Goal: Task Accomplishment & Management: Manage account settings

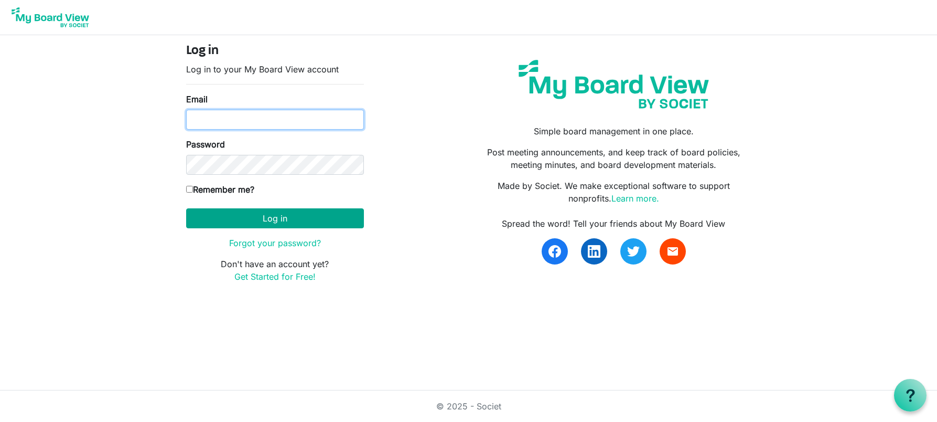
type input "christina@kcfoodaccess.org"
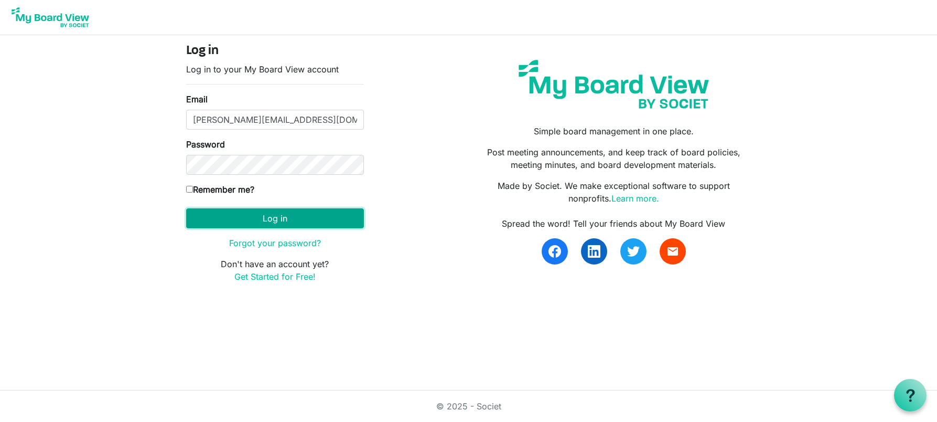
click at [236, 225] on button "Log in" at bounding box center [275, 218] width 178 height 20
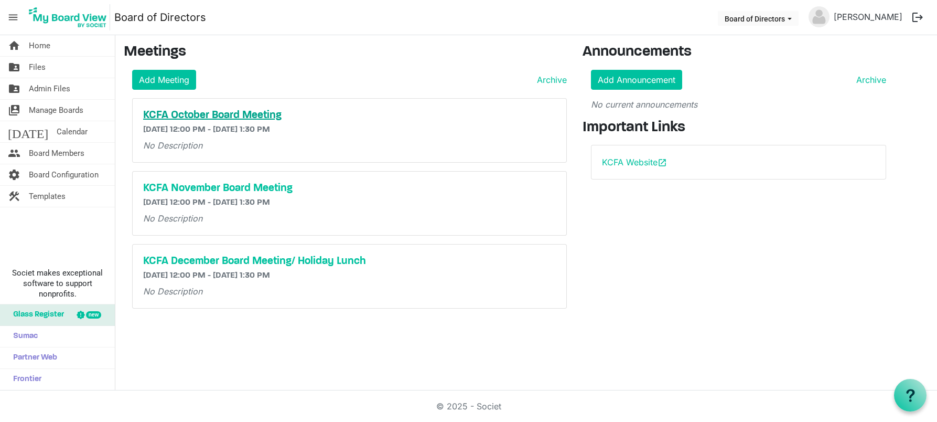
click at [167, 113] on h5 "KCFA October Board Meeting" at bounding box center [349, 115] width 413 height 13
click at [52, 67] on link "folder_shared Files" at bounding box center [57, 67] width 115 height 21
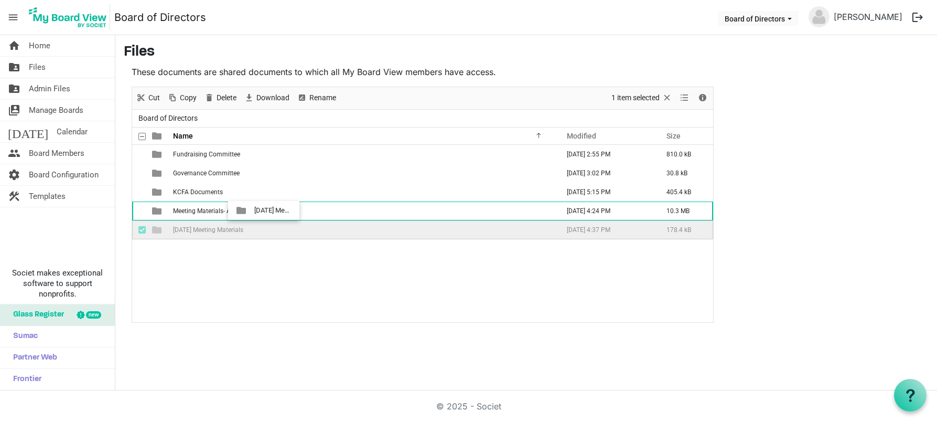
drag, startPoint x: 156, startPoint y: 232, endPoint x: 250, endPoint y: 210, distance: 95.9
click at [250, 210] on tbody "Fundraising Committee January 28, 2025 2:55 PM 810.0 kB Governance Committee Ja…" at bounding box center [422, 192] width 581 height 94
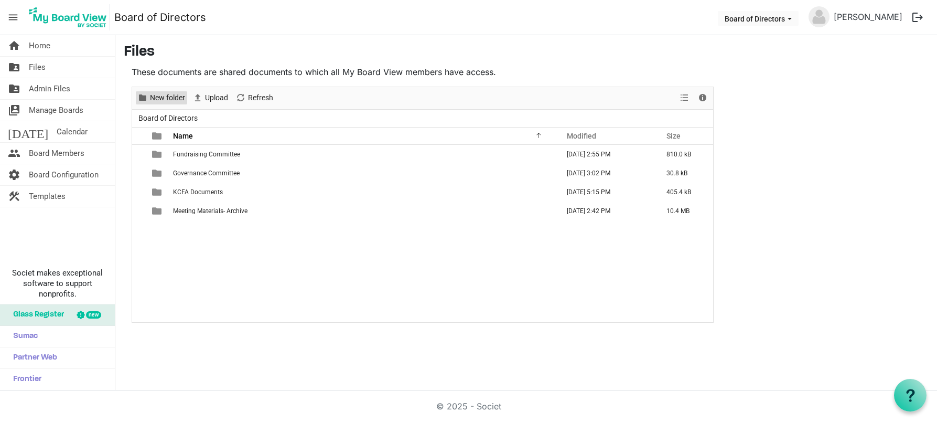
click at [153, 99] on span "New folder" at bounding box center [167, 97] width 37 height 13
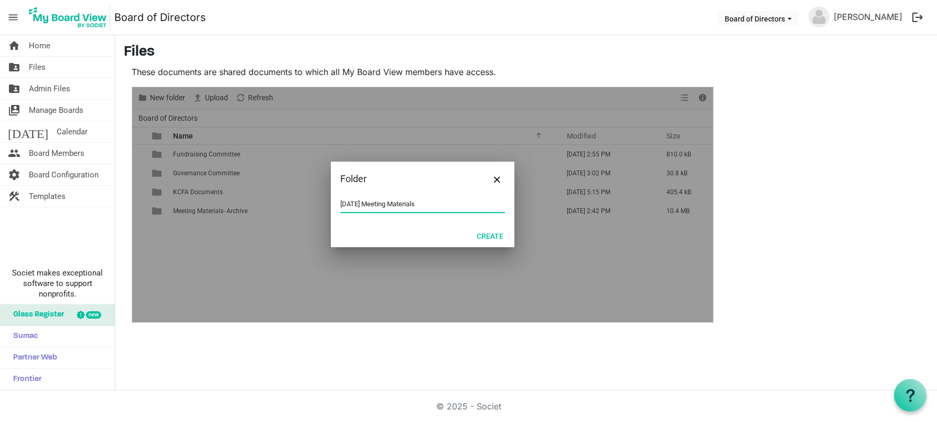
type input "[DATE] Meeting Materials"
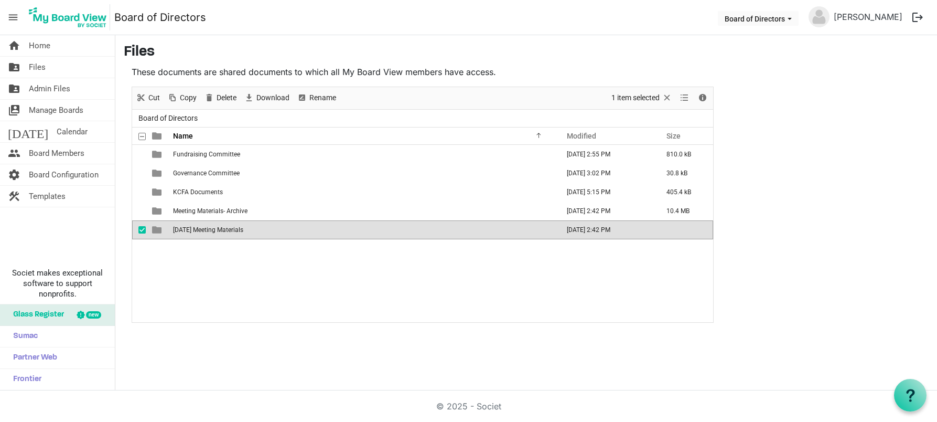
drag, startPoint x: 324, startPoint y: 332, endPoint x: 315, endPoint y: 317, distance: 17.5
click at [323, 329] on div "home Home folder_shared Files folder_shared Admin Files switch_account Manage B…" at bounding box center [468, 212] width 937 height 355
click at [255, 233] on td "[DATE] Meeting Materials" at bounding box center [363, 229] width 386 height 19
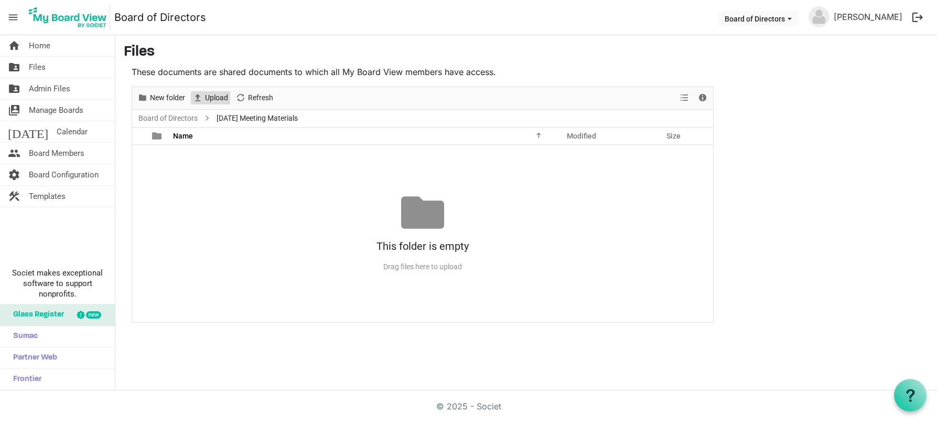
click at [210, 95] on span "Upload" at bounding box center [216, 97] width 25 height 13
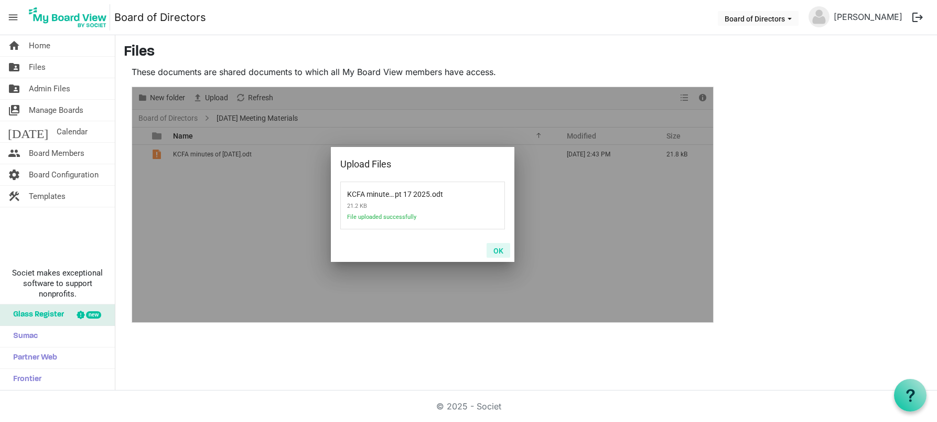
click at [500, 246] on button "OK" at bounding box center [499, 250] width 24 height 15
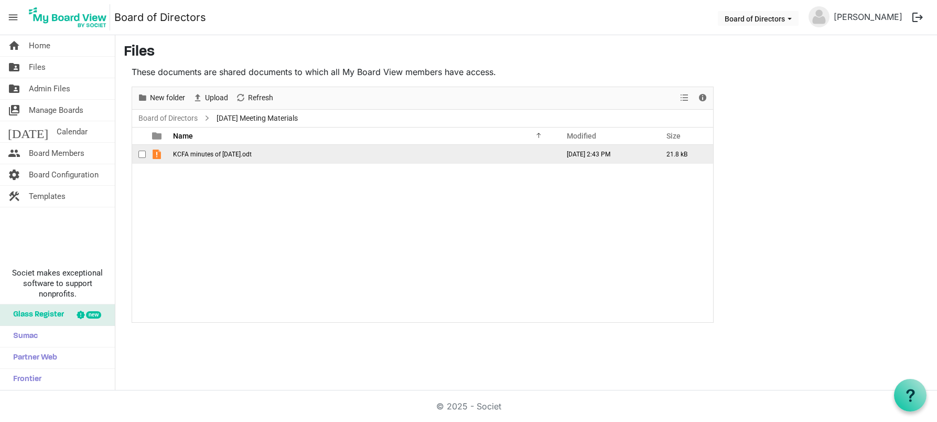
click at [210, 155] on span "KCFA minutes of Sept 17 2025.odt" at bounding box center [212, 154] width 79 height 7
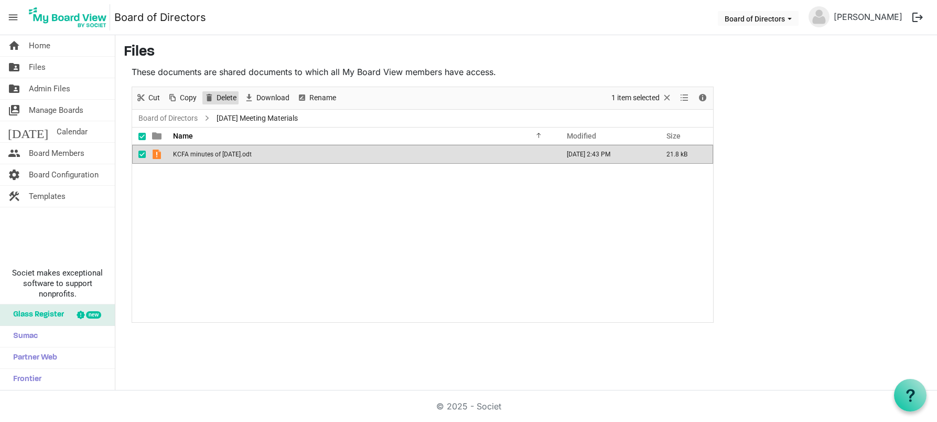
click at [211, 94] on span "Delete" at bounding box center [209, 97] width 13 height 13
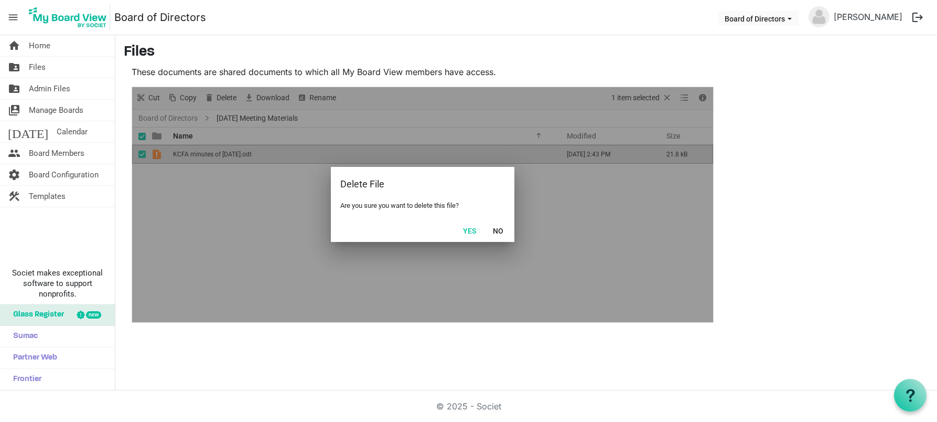
click at [472, 231] on button "Yes" at bounding box center [469, 230] width 27 height 15
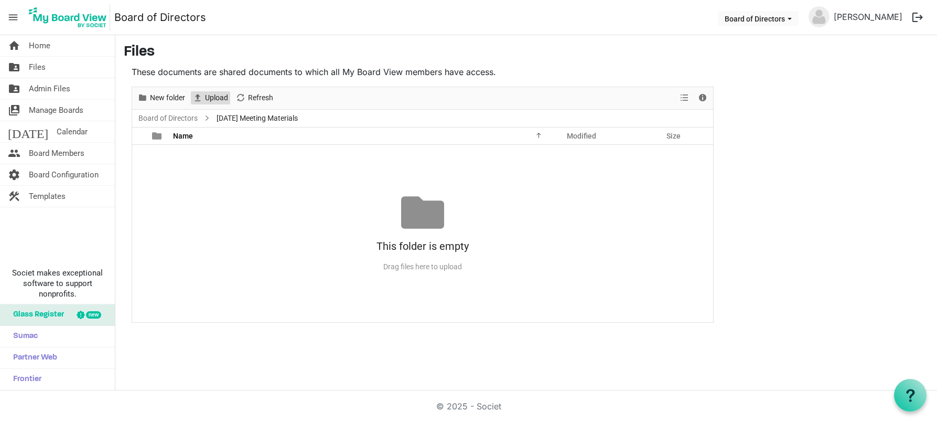
click at [216, 99] on span "Upload" at bounding box center [216, 97] width 25 height 13
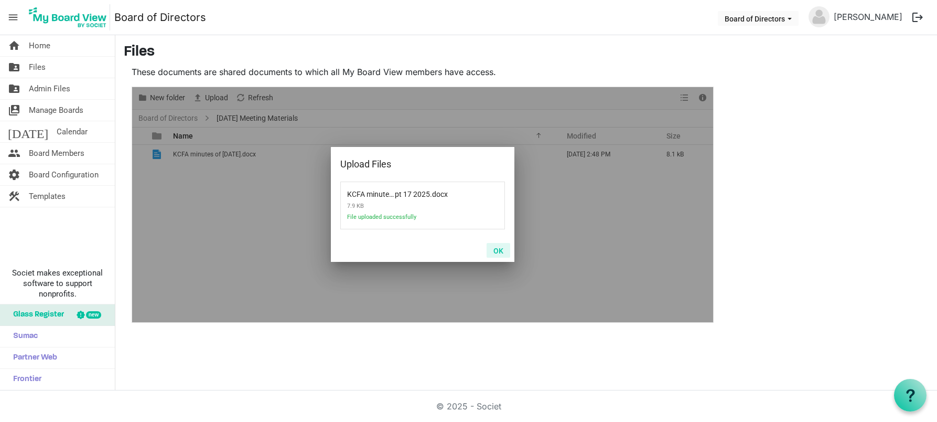
click at [499, 249] on button "OK" at bounding box center [499, 250] width 24 height 15
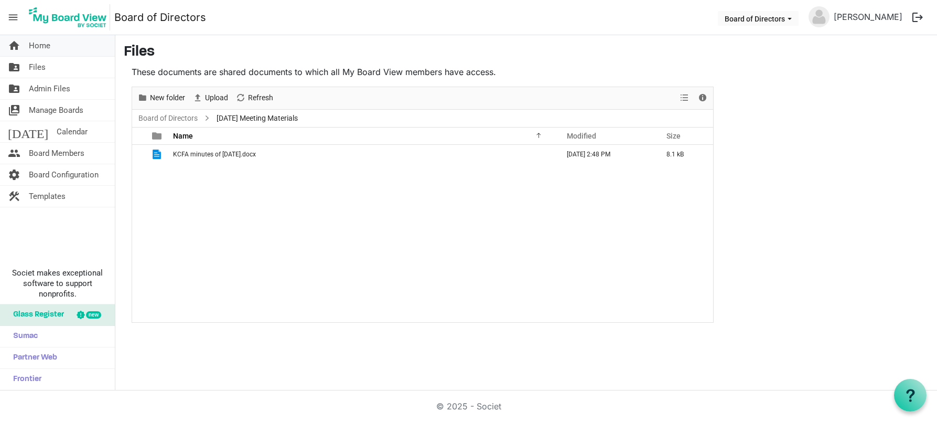
click at [40, 39] on span "Home" at bounding box center [40, 45] width 22 height 21
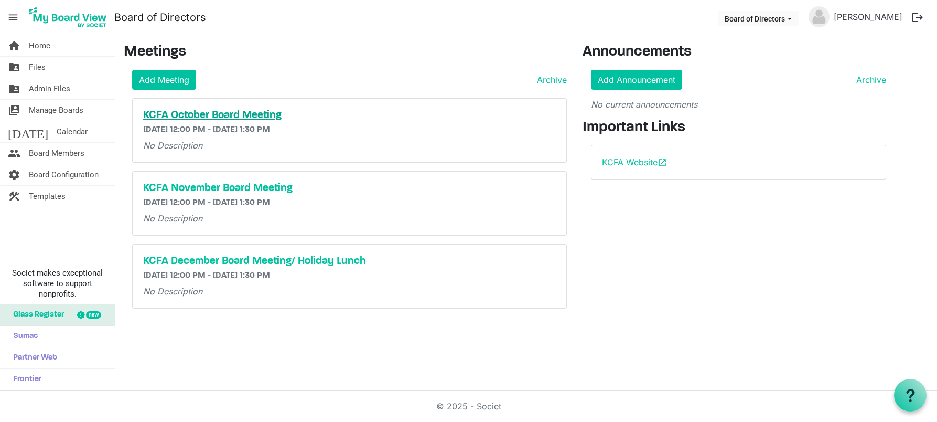
click at [202, 118] on h5 "KCFA October Board Meeting" at bounding box center [349, 115] width 413 height 13
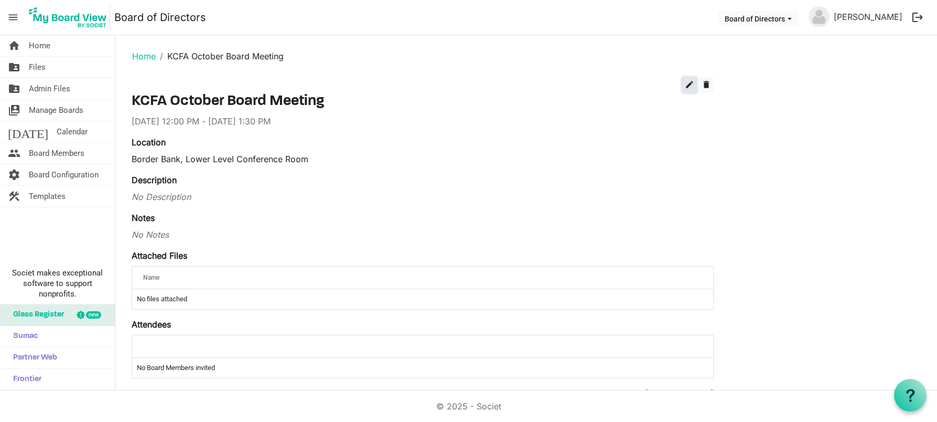
click at [686, 84] on button "edit" at bounding box center [689, 85] width 15 height 16
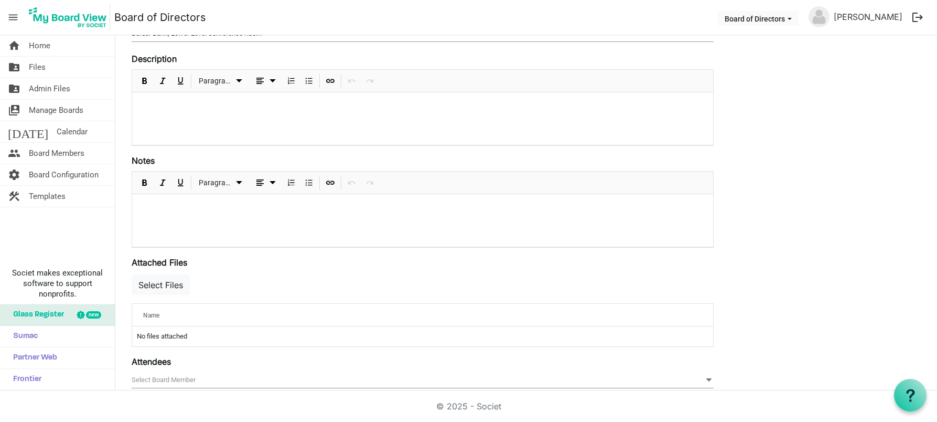
scroll to position [284, 0]
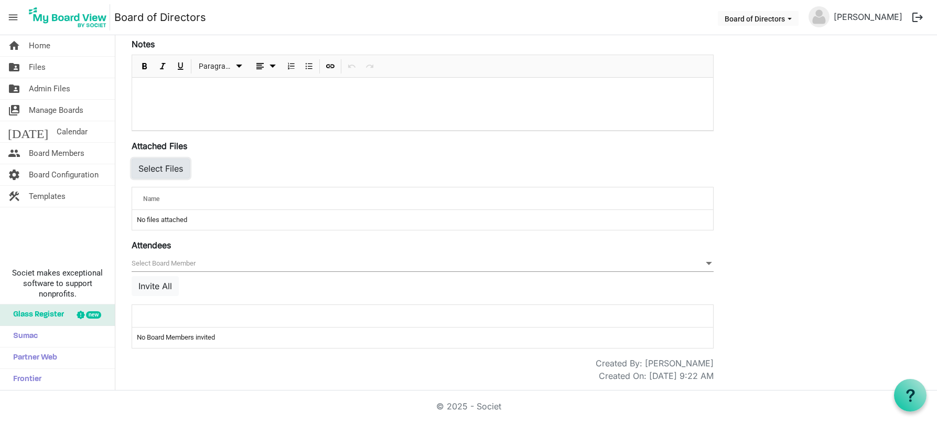
click at [135, 159] on button "Select Files" at bounding box center [161, 168] width 58 height 20
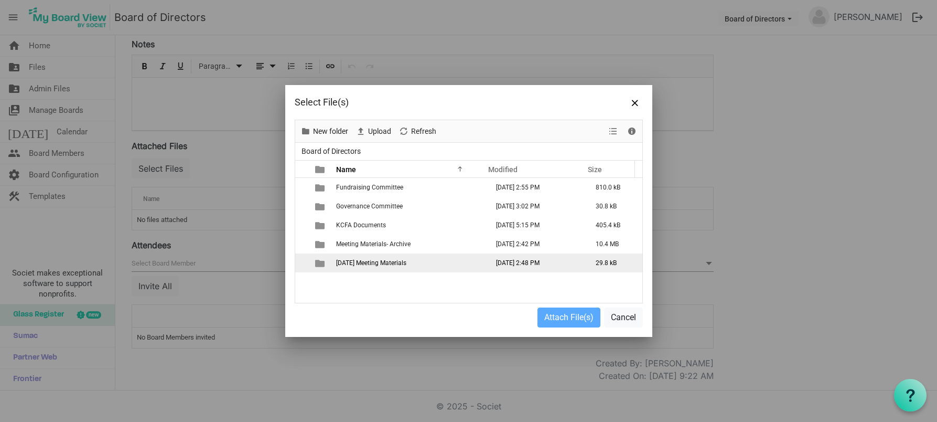
click at [359, 260] on span "[DATE] Meeting Materials" at bounding box center [371, 262] width 70 height 7
click at [362, 260] on span "October 2025 Meeting Materials" at bounding box center [371, 262] width 70 height 7
click at [378, 269] on td "October 2025 Meeting Materials" at bounding box center [409, 262] width 152 height 19
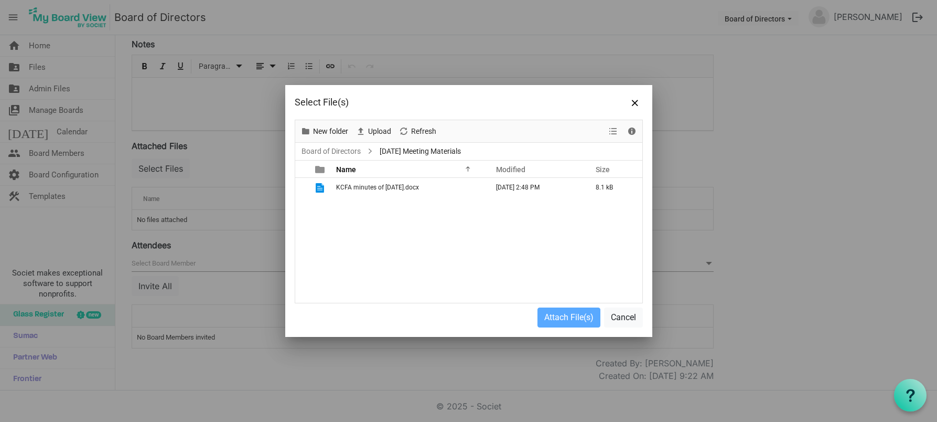
click at [364, 188] on span "KCFA minutes of [DATE].docx" at bounding box center [377, 187] width 83 height 7
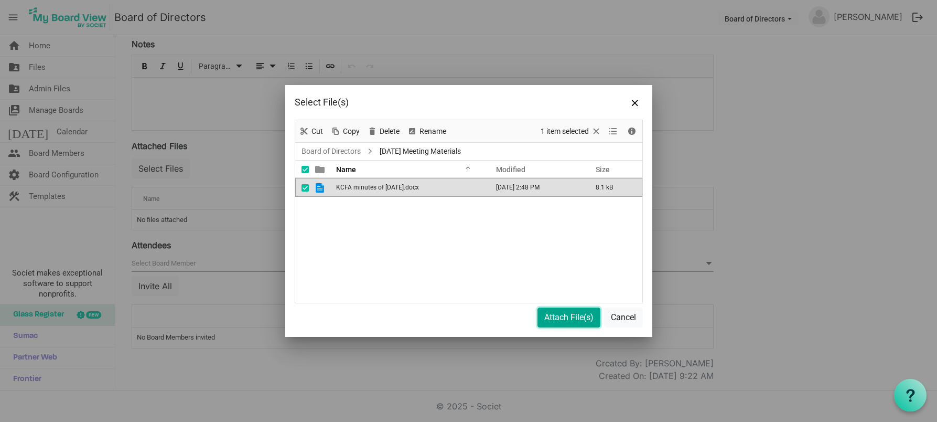
click at [579, 322] on button "Attach File(s)" at bounding box center [569, 317] width 63 height 20
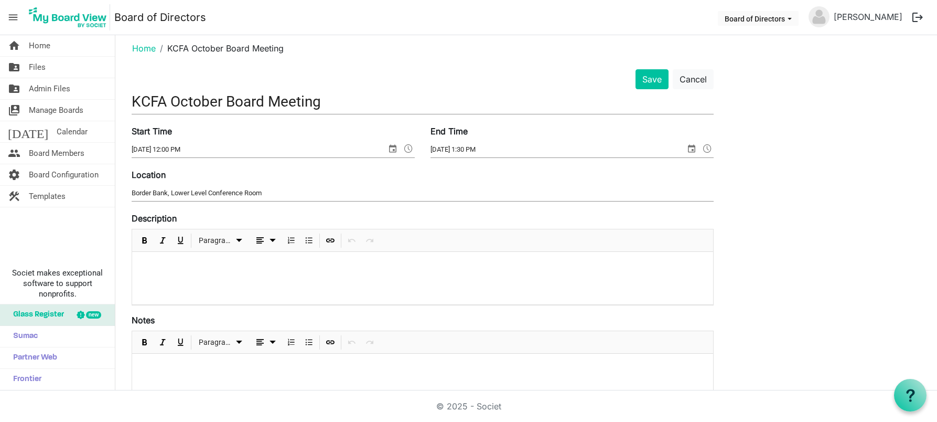
scroll to position [0, 0]
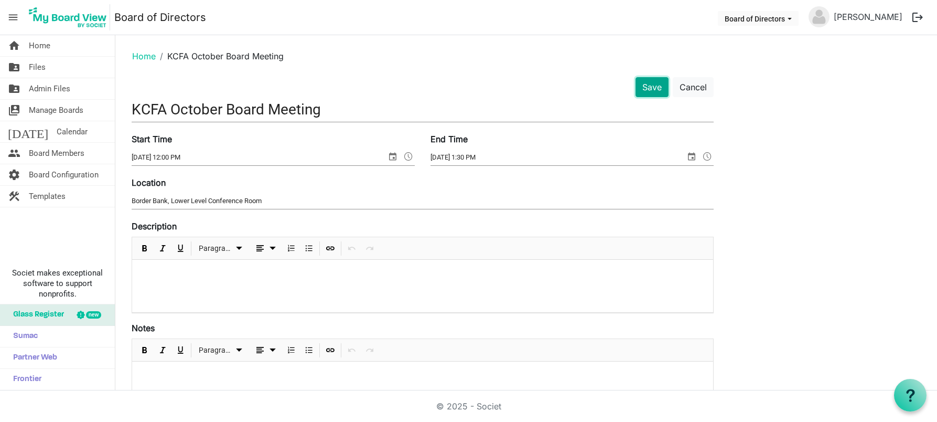
drag, startPoint x: 653, startPoint y: 84, endPoint x: 573, endPoint y: 84, distance: 79.7
click at [652, 84] on button "Save" at bounding box center [652, 87] width 33 height 20
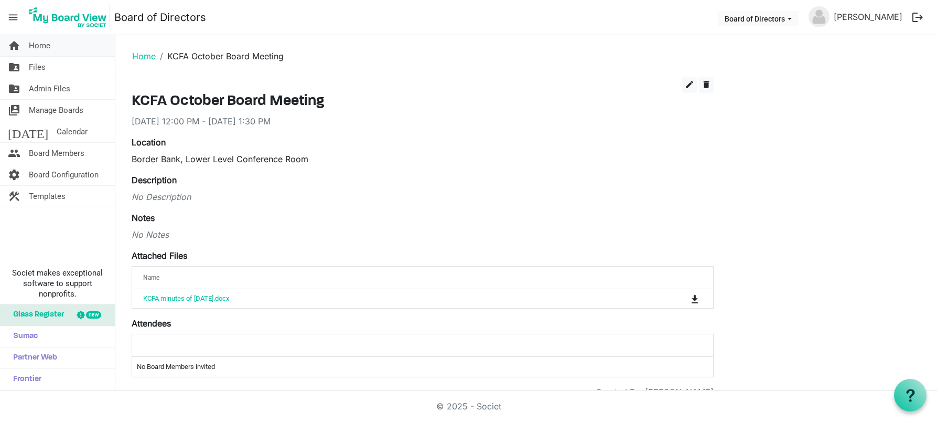
click at [42, 47] on span "Home" at bounding box center [40, 45] width 22 height 21
